Goal: Find specific page/section: Find specific page/section

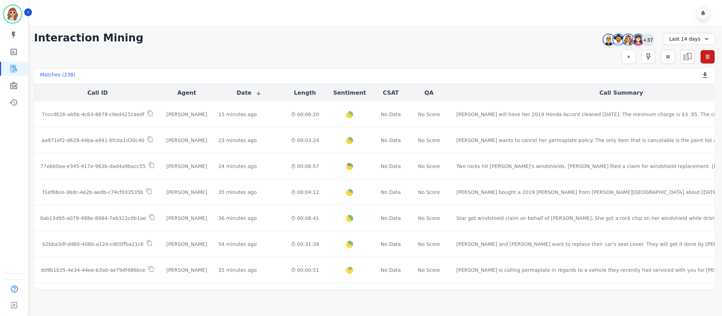
click at [652, 37] on div "+37" at bounding box center [648, 40] width 12 height 12
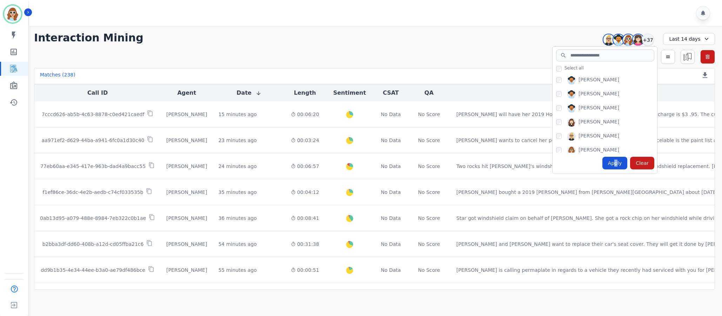
click at [618, 158] on div "Apply" at bounding box center [614, 163] width 25 height 13
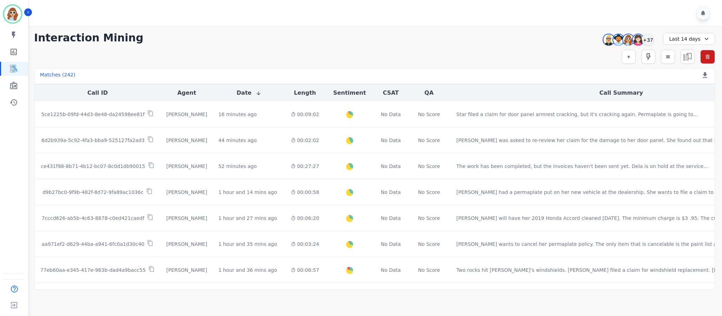
click at [648, 300] on main "**********" at bounding box center [374, 184] width 695 height 316
click at [647, 39] on div "+37" at bounding box center [648, 40] width 12 height 12
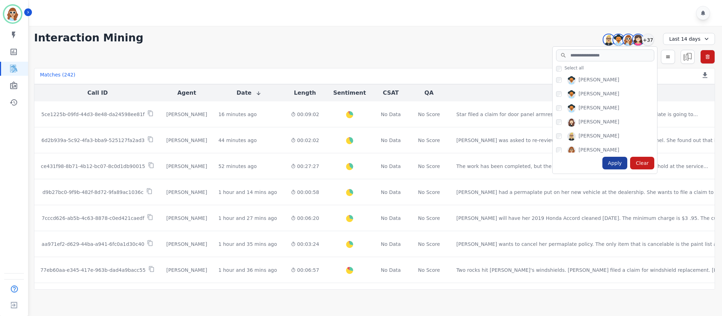
click at [615, 160] on div "Apply" at bounding box center [614, 163] width 25 height 13
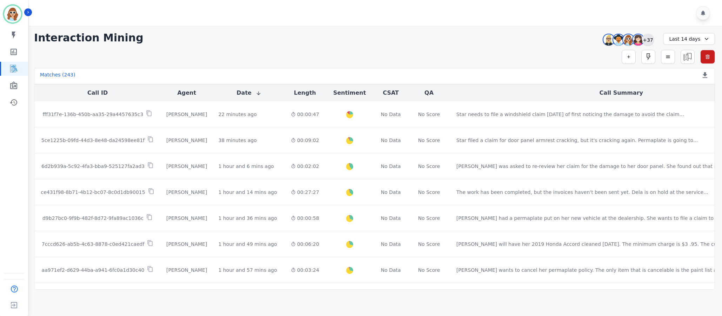
click at [645, 42] on div "+37" at bounding box center [648, 40] width 12 height 12
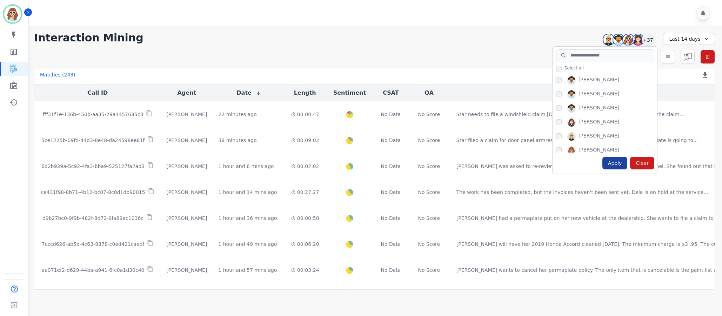
click at [616, 164] on div "Apply" at bounding box center [614, 163] width 25 height 13
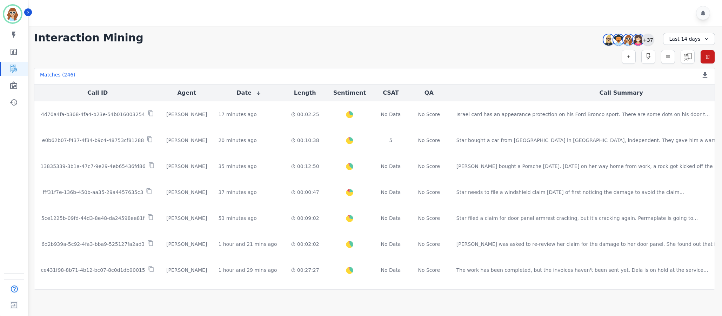
click at [649, 41] on div "+37" at bounding box center [648, 40] width 12 height 12
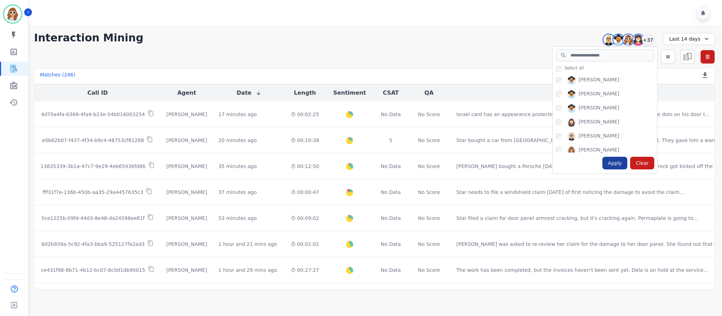
click at [625, 163] on div "Apply" at bounding box center [614, 163] width 25 height 13
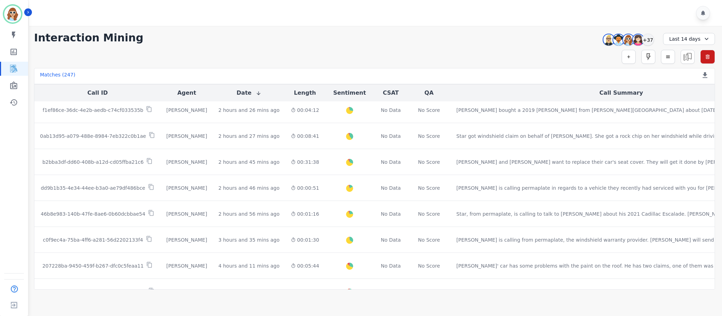
scroll to position [364, 0]
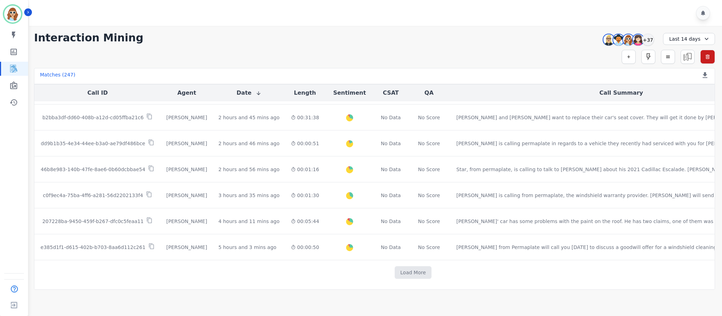
click at [370, 265] on td "Load More" at bounding box center [412, 272] width 757 height 25
click at [394, 273] on button "Load More" at bounding box center [412, 272] width 37 height 13
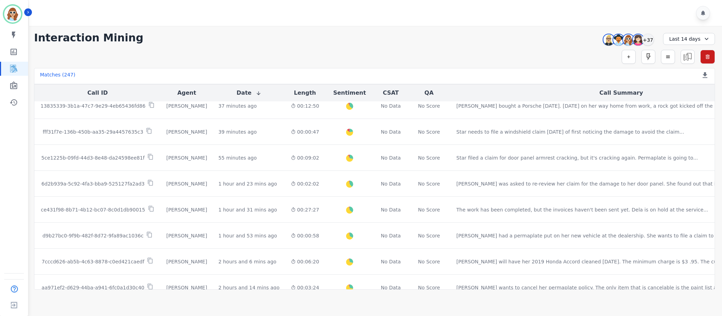
scroll to position [0, 0]
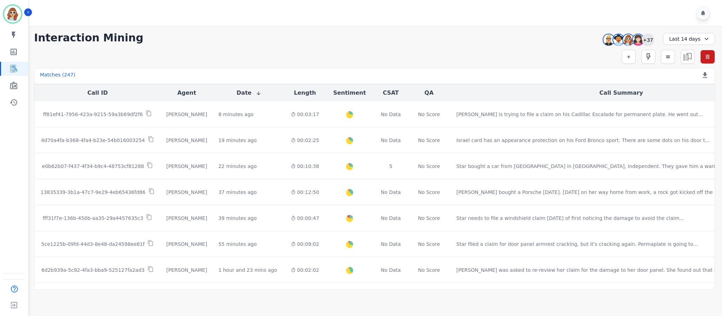
click at [651, 40] on div "+37" at bounding box center [648, 40] width 12 height 12
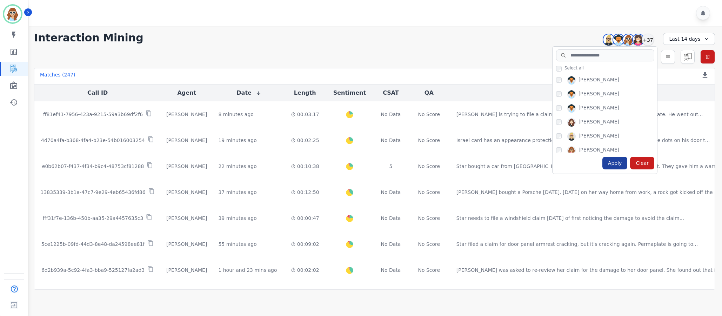
click at [612, 163] on div "Apply" at bounding box center [614, 163] width 25 height 13
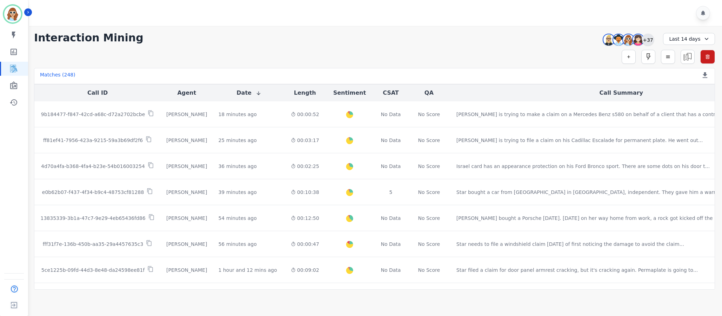
click at [648, 39] on div "+37" at bounding box center [648, 40] width 12 height 12
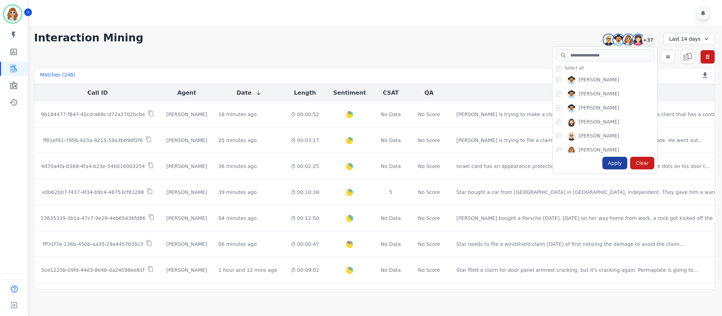
click at [623, 168] on div "Apply" at bounding box center [614, 163] width 25 height 13
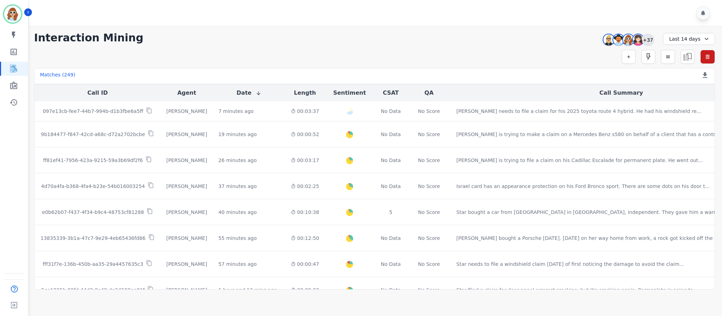
click at [642, 37] on div "+37" at bounding box center [648, 40] width 12 height 12
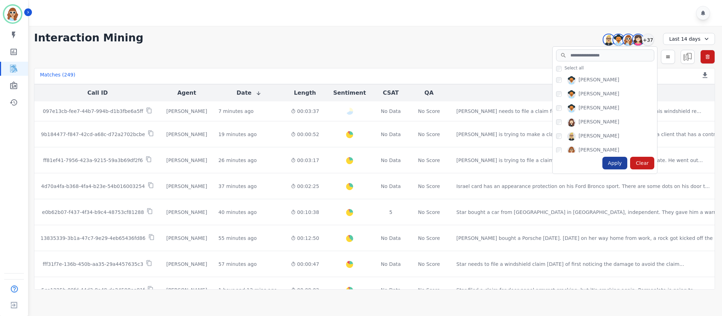
click at [617, 166] on div "Apply" at bounding box center [614, 163] width 25 height 13
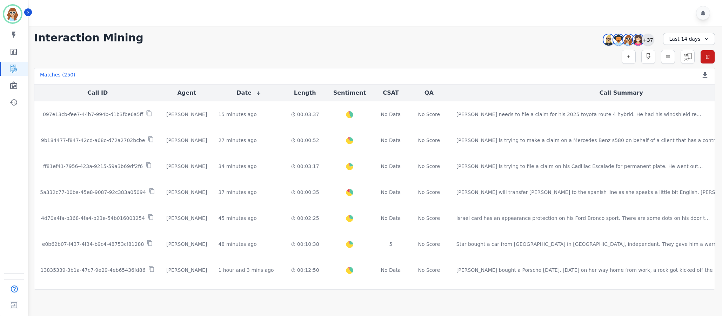
click at [650, 36] on div "+37" at bounding box center [648, 40] width 12 height 12
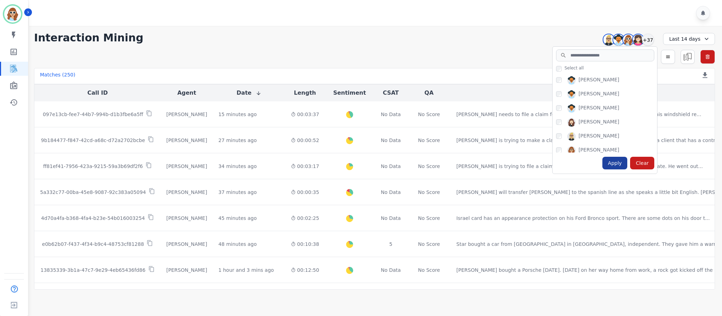
click at [624, 166] on div "Apply" at bounding box center [614, 163] width 25 height 13
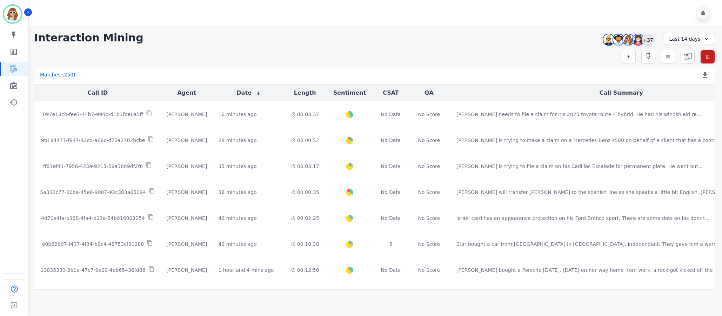
click at [648, 43] on div "+37" at bounding box center [648, 40] width 12 height 12
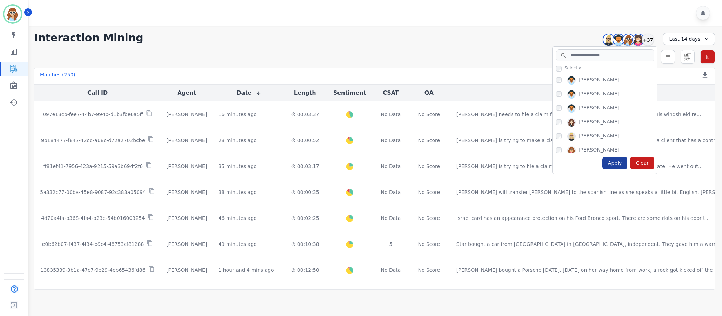
click at [620, 166] on div "Apply" at bounding box center [614, 163] width 25 height 13
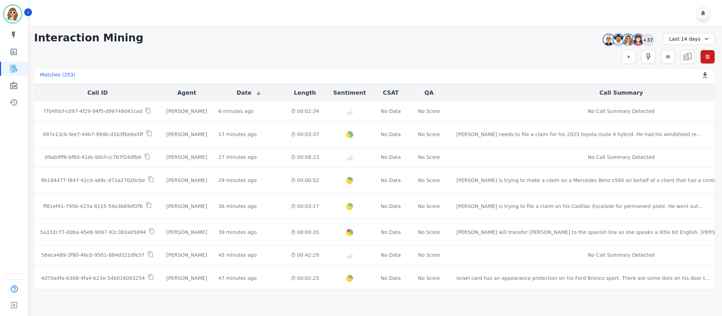
click at [649, 39] on div "+37" at bounding box center [648, 40] width 12 height 12
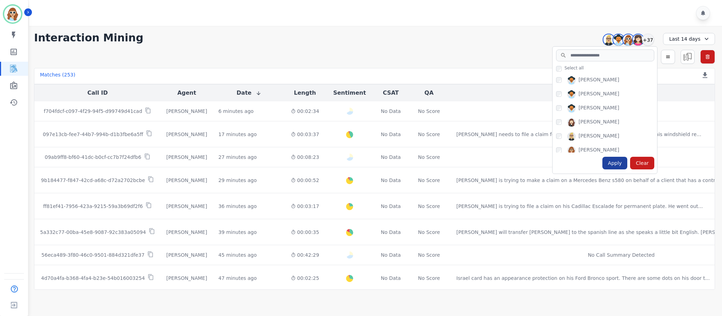
click at [614, 161] on div "Apply" at bounding box center [614, 163] width 25 height 13
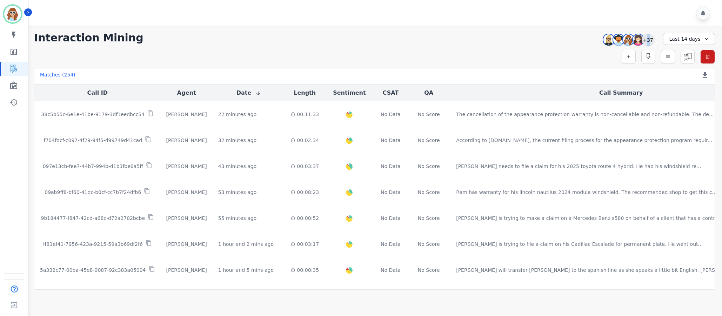
click at [648, 41] on div "+37" at bounding box center [648, 40] width 12 height 12
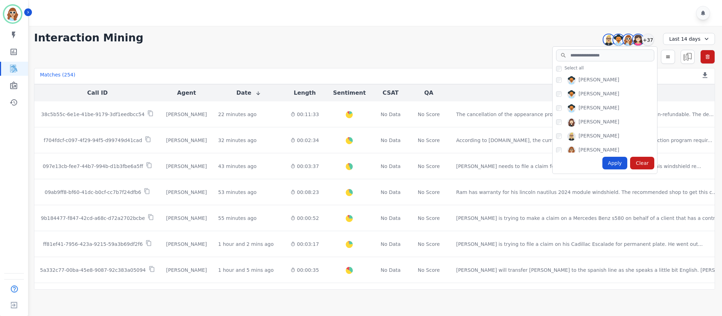
click at [645, 160] on div "Clear" at bounding box center [642, 163] width 24 height 13
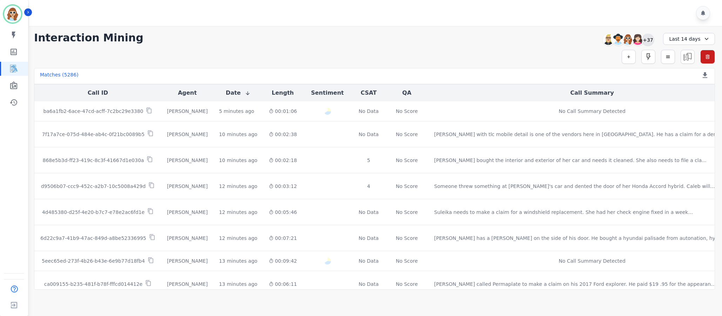
click at [648, 37] on div "+37" at bounding box center [648, 40] width 12 height 12
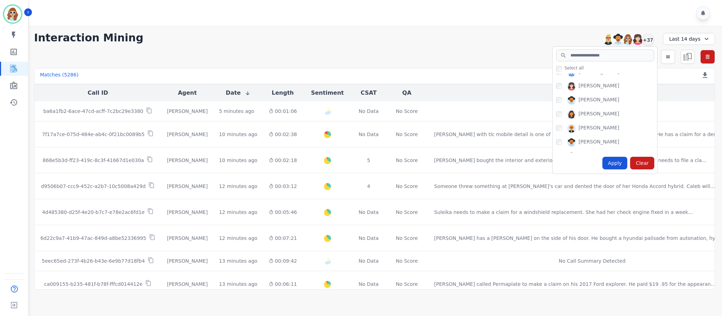
scroll to position [390, 0]
click at [617, 161] on div "Apply" at bounding box center [614, 163] width 25 height 13
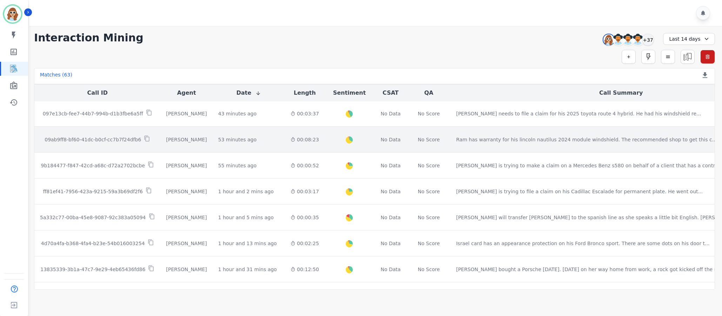
scroll to position [0, 0]
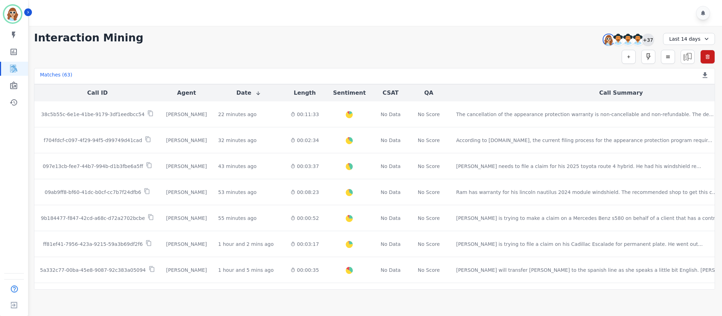
click at [643, 40] on div "+37" at bounding box center [648, 40] width 12 height 12
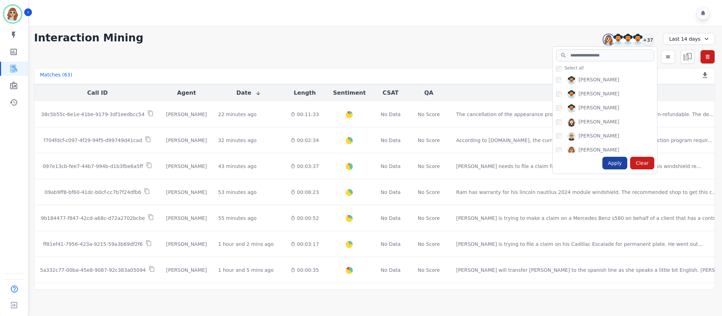
click at [616, 161] on div "Apply" at bounding box center [614, 163] width 25 height 13
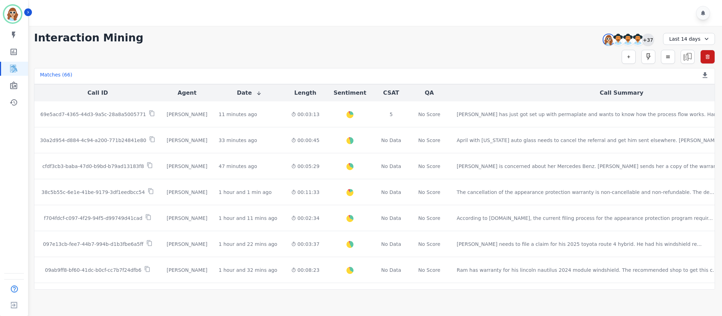
click at [650, 35] on div "+37" at bounding box center [648, 40] width 12 height 12
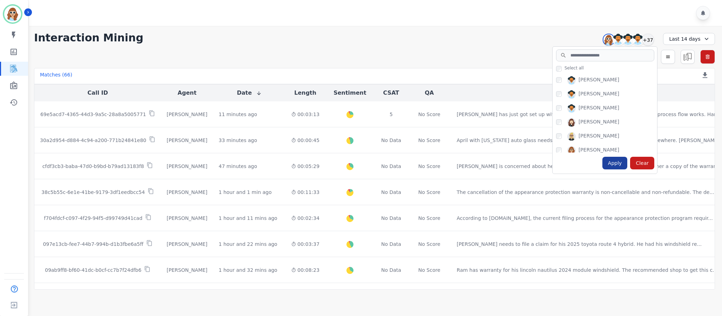
click at [623, 166] on div "Apply" at bounding box center [614, 163] width 25 height 13
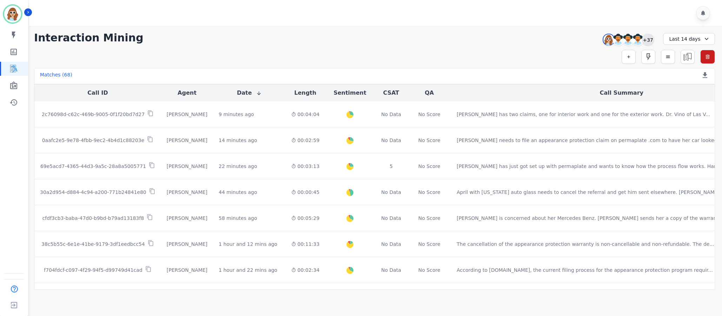
click at [648, 38] on div "+37" at bounding box center [648, 40] width 12 height 12
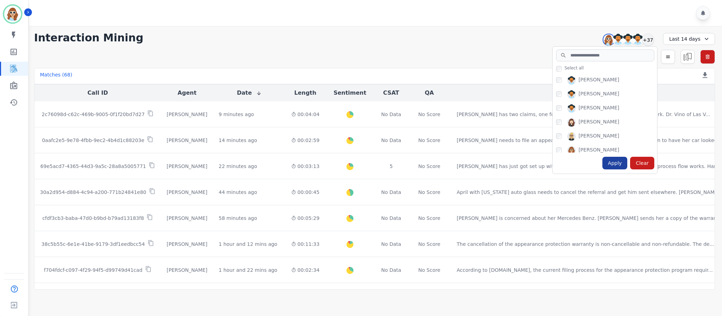
click at [623, 166] on div "Apply" at bounding box center [614, 163] width 25 height 13
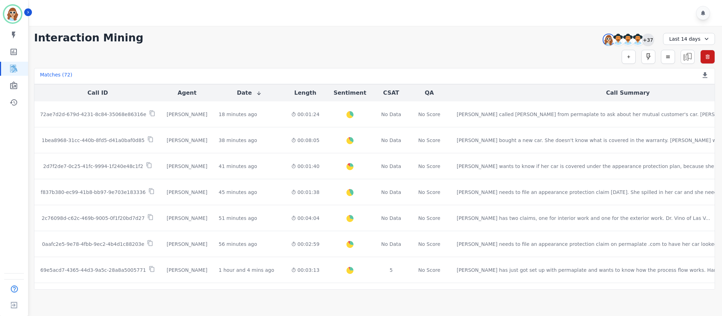
click at [649, 39] on div "+37" at bounding box center [648, 40] width 12 height 12
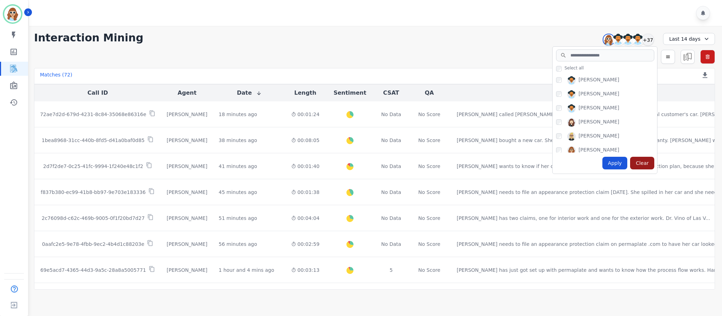
click at [641, 159] on div "Clear" at bounding box center [642, 163] width 24 height 13
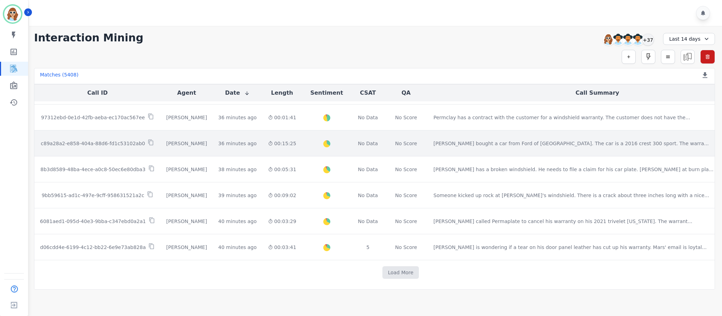
scroll to position [352, 0]
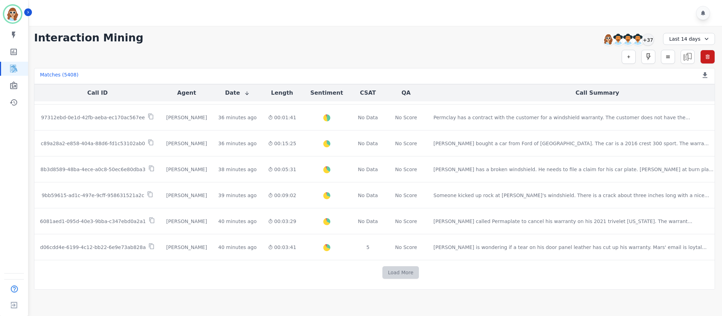
click at [383, 275] on button "Load More" at bounding box center [400, 272] width 37 height 13
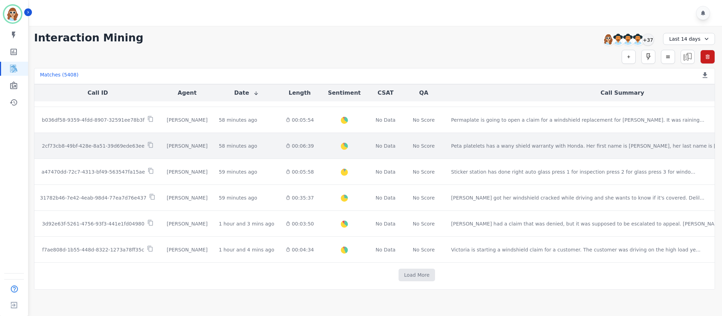
scroll to position [874, 0]
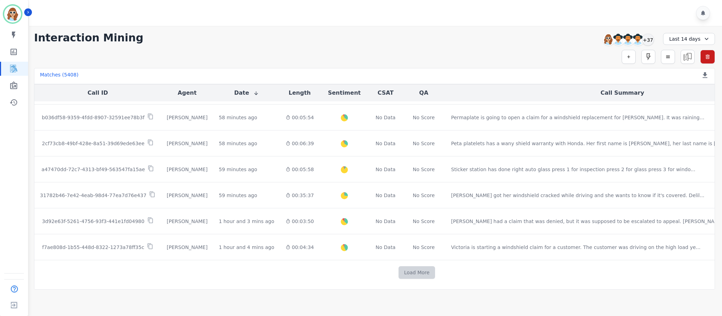
click at [398, 277] on button "Load More" at bounding box center [416, 272] width 37 height 13
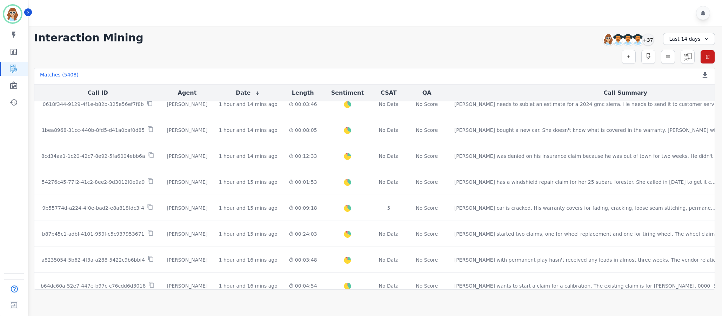
scroll to position [1396, 0]
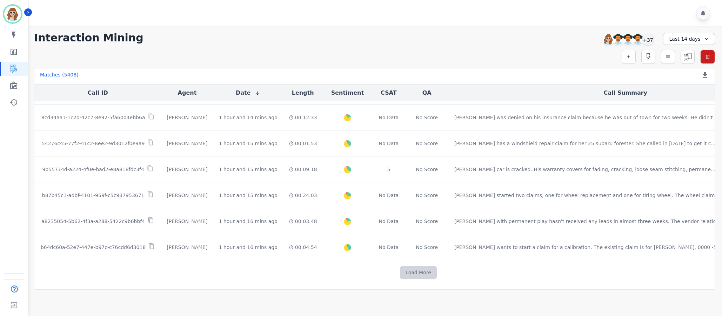
click at [400, 273] on button "Load More" at bounding box center [418, 272] width 37 height 13
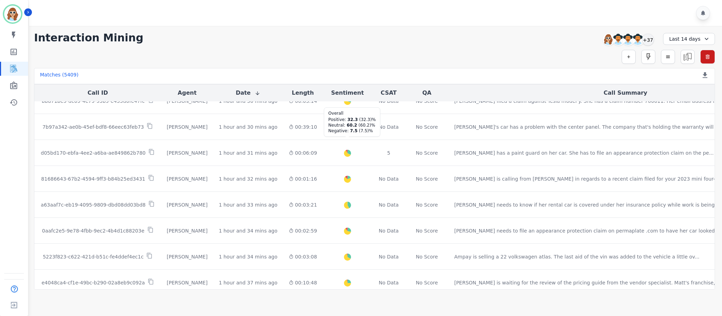
scroll to position [1919, 0]
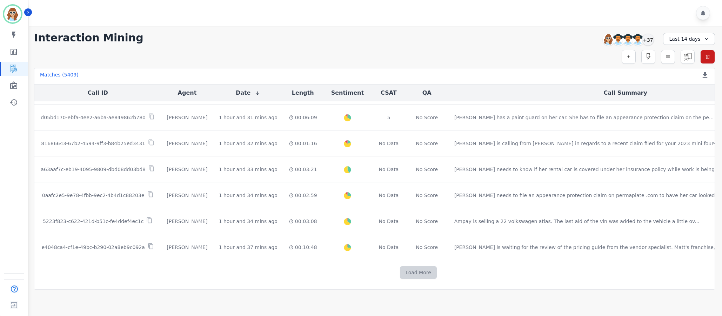
click at [400, 276] on button "Load More" at bounding box center [418, 272] width 37 height 13
click at [400, 272] on button "Load More" at bounding box center [418, 272] width 37 height 13
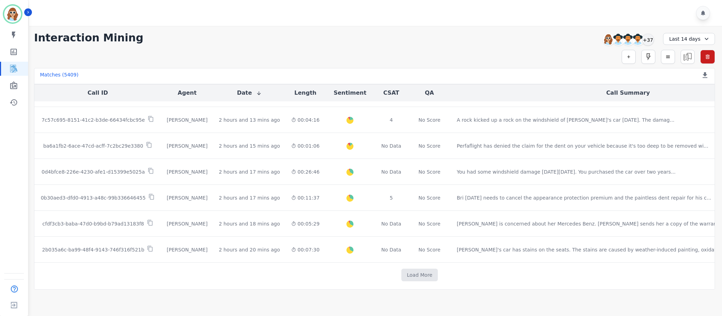
scroll to position [2964, 0]
click at [401, 274] on button "Load More" at bounding box center [419, 272] width 37 height 13
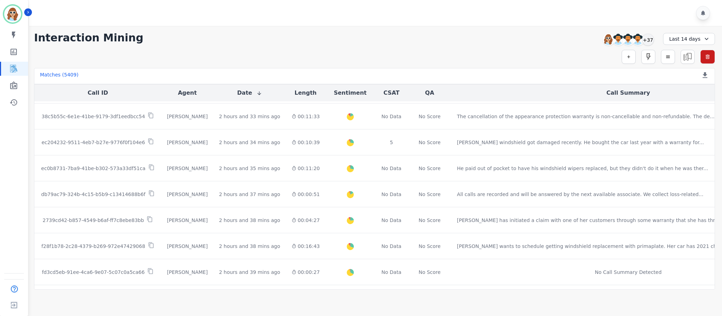
scroll to position [3486, 0]
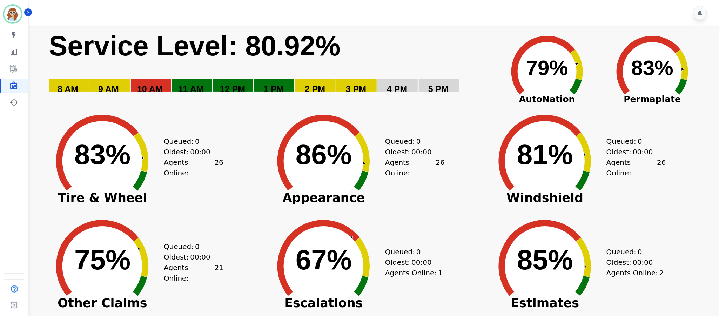
scroll to position [43, 0]
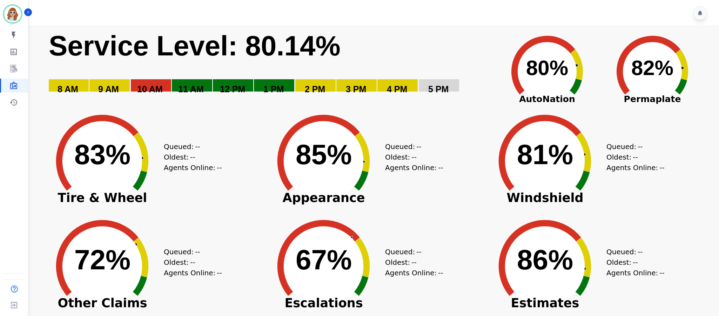
scroll to position [43, 0]
